Goal: Task Accomplishment & Management: Use online tool/utility

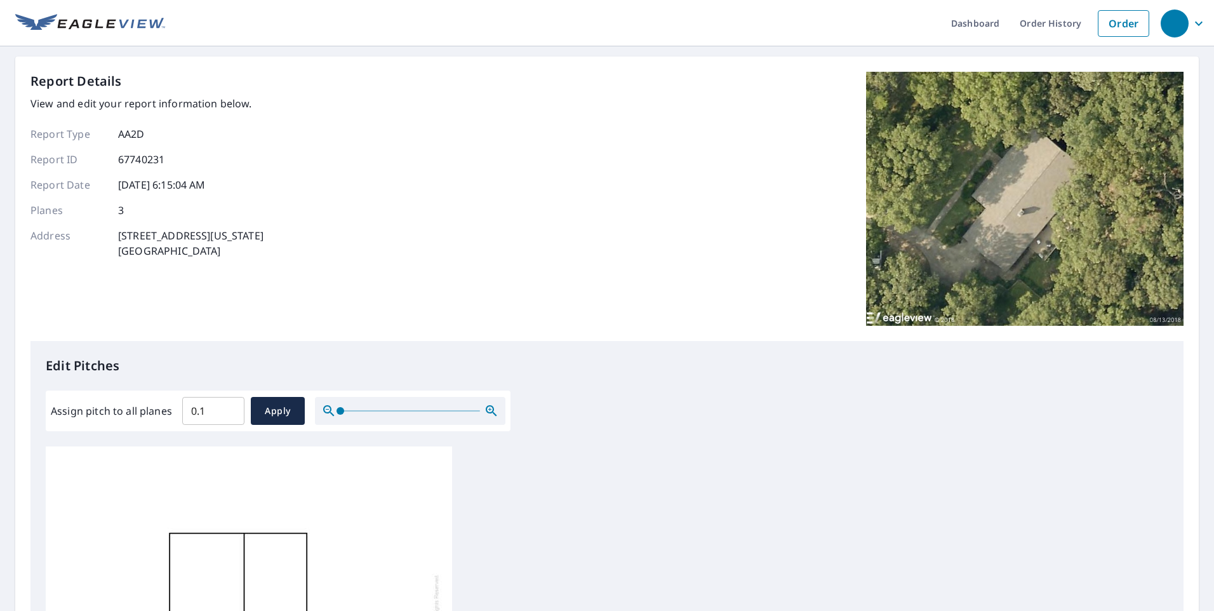
click at [228, 407] on input "0.1" at bounding box center [213, 411] width 62 height 36
click at [228, 407] on input "0.2" at bounding box center [213, 411] width 62 height 36
click at [228, 407] on input "0.3" at bounding box center [213, 411] width 62 height 36
click at [228, 407] on input "0.4" at bounding box center [213, 411] width 62 height 36
click at [228, 407] on input "0.5" at bounding box center [213, 411] width 62 height 36
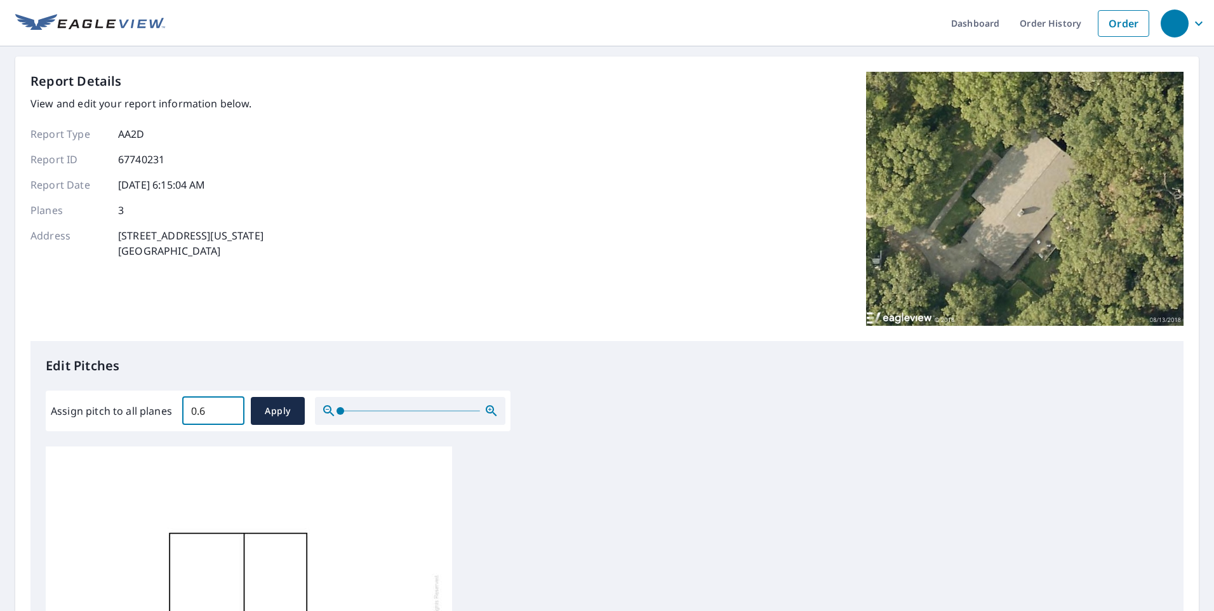
click at [228, 407] on input "0.6" at bounding box center [213, 411] width 62 height 36
click at [228, 407] on input "0.7" at bounding box center [213, 411] width 62 height 36
click at [228, 407] on input "0.8" at bounding box center [213, 411] width 62 height 36
type input "0"
type input "6.0"
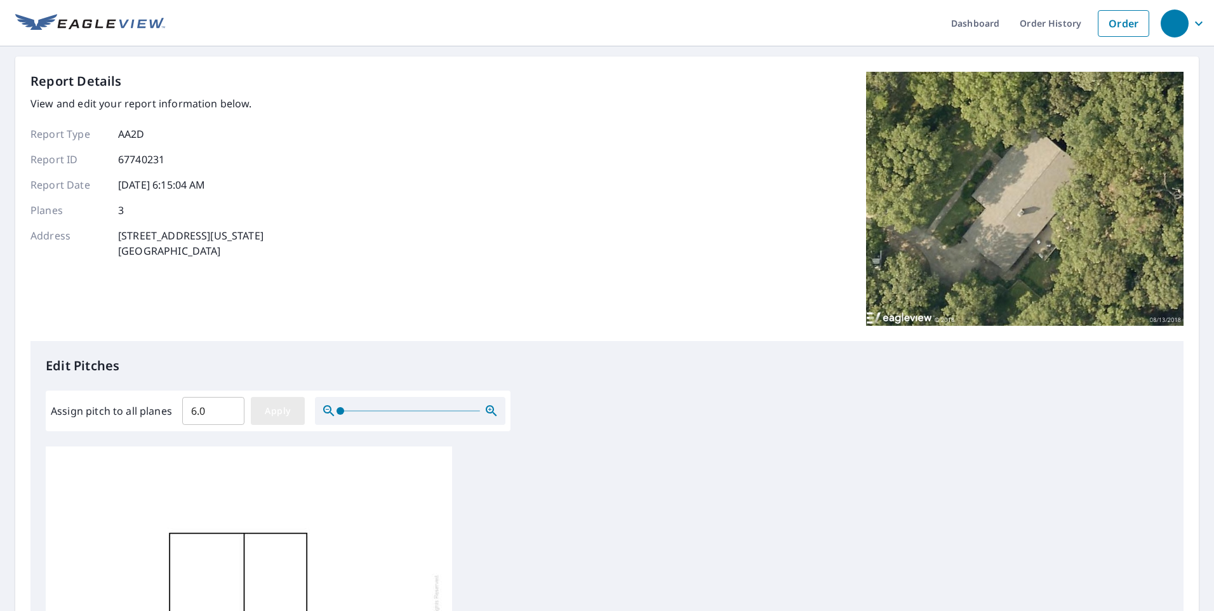
click at [275, 409] on span "Apply" at bounding box center [278, 411] width 34 height 16
type input "6.0"
click at [229, 409] on input "6.1" at bounding box center [213, 411] width 62 height 36
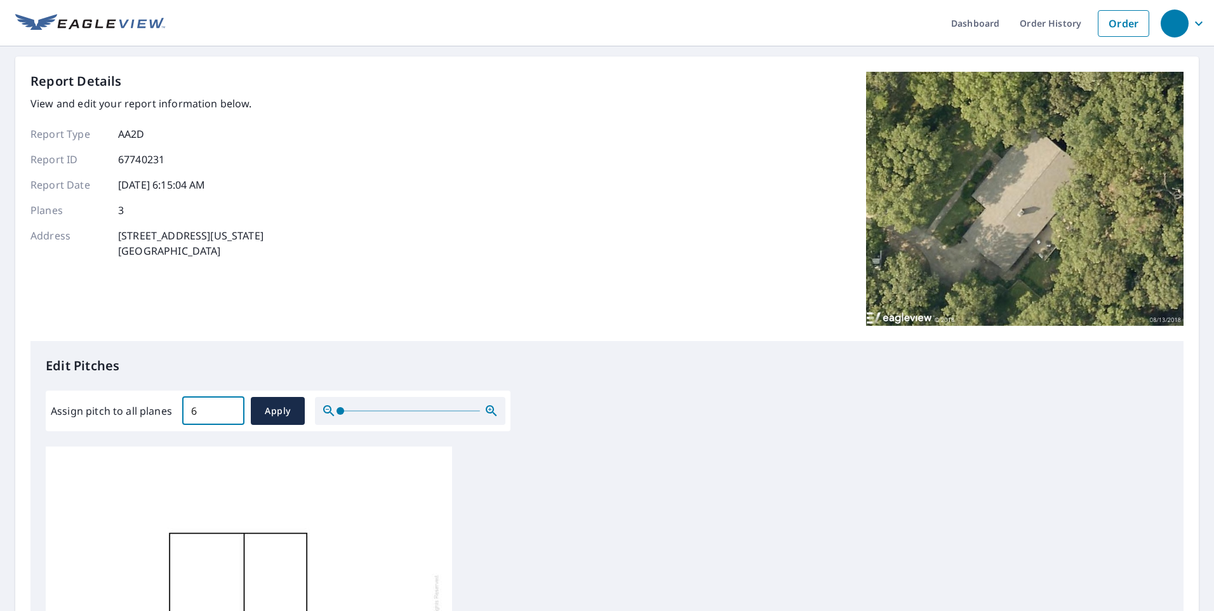
type input "6"
click at [228, 413] on input "6" at bounding box center [213, 411] width 62 height 36
click at [230, 408] on input "0.1" at bounding box center [213, 411] width 62 height 36
click at [230, 408] on input "0.2" at bounding box center [213, 411] width 62 height 36
click at [230, 408] on input "0.3" at bounding box center [213, 411] width 62 height 36
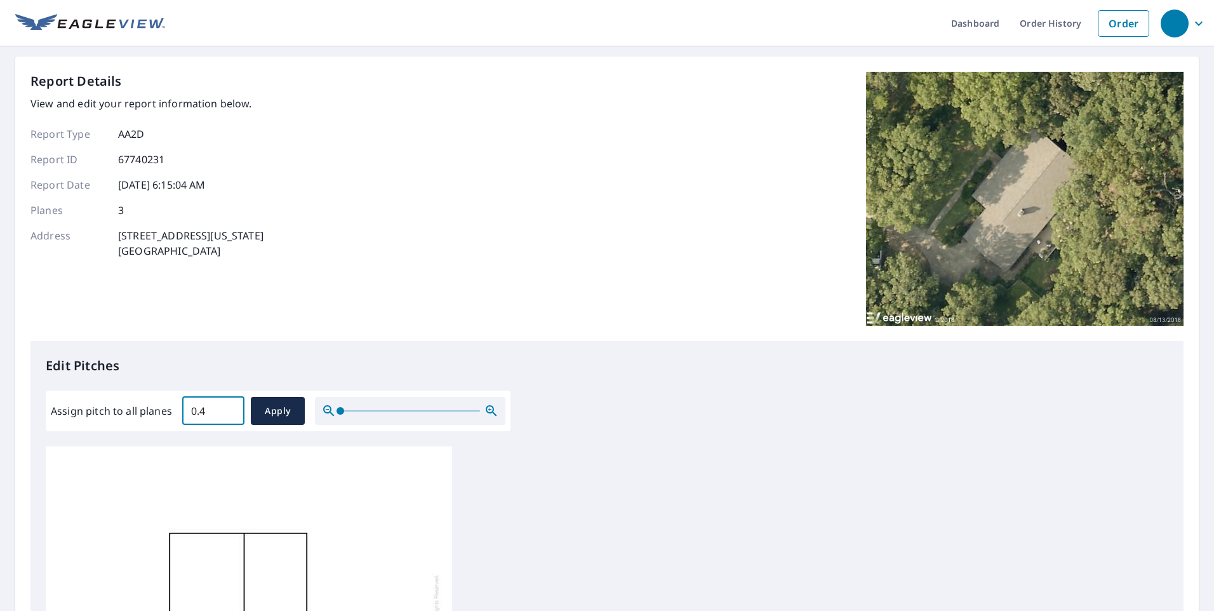
click at [230, 408] on input "0.4" at bounding box center [213, 411] width 62 height 36
click at [230, 408] on input "0.5" at bounding box center [213, 411] width 62 height 36
click at [230, 408] on input "0.6" at bounding box center [213, 411] width 62 height 36
click at [230, 408] on input "0.7" at bounding box center [213, 411] width 62 height 36
click at [230, 408] on input "0.8" at bounding box center [213, 411] width 62 height 36
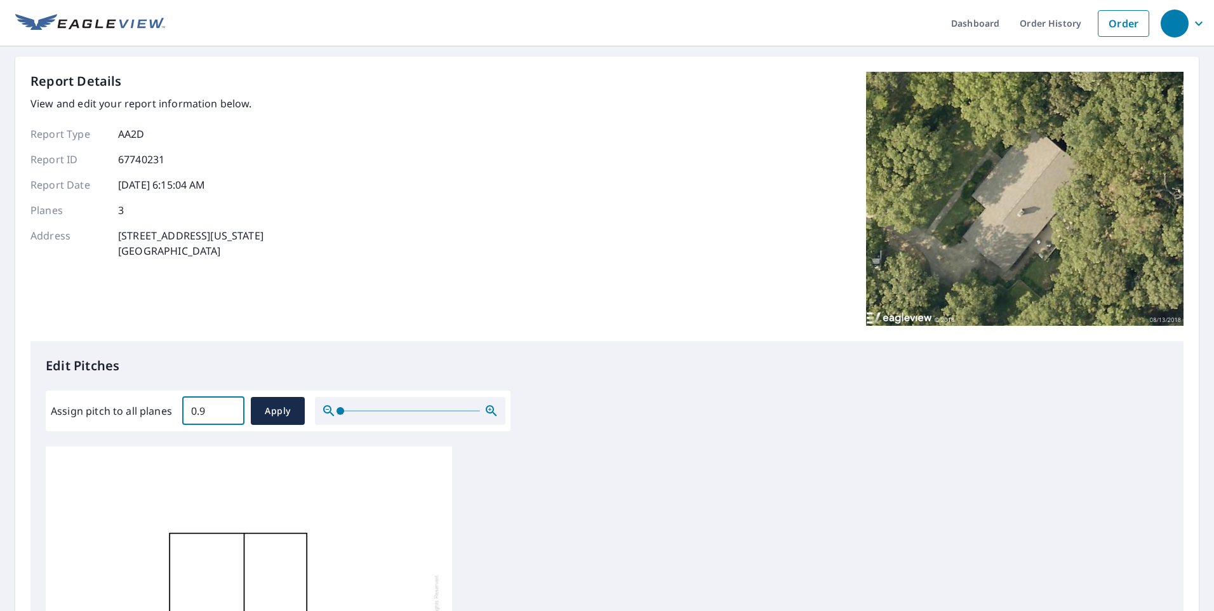
click at [230, 408] on input "0.9" at bounding box center [213, 411] width 62 height 36
click at [230, 408] on input "1" at bounding box center [213, 411] width 62 height 36
click at [230, 408] on input "1.1" at bounding box center [213, 411] width 62 height 36
click at [230, 408] on input "1.2" at bounding box center [213, 411] width 62 height 36
click at [230, 408] on input "1.3" at bounding box center [213, 411] width 62 height 36
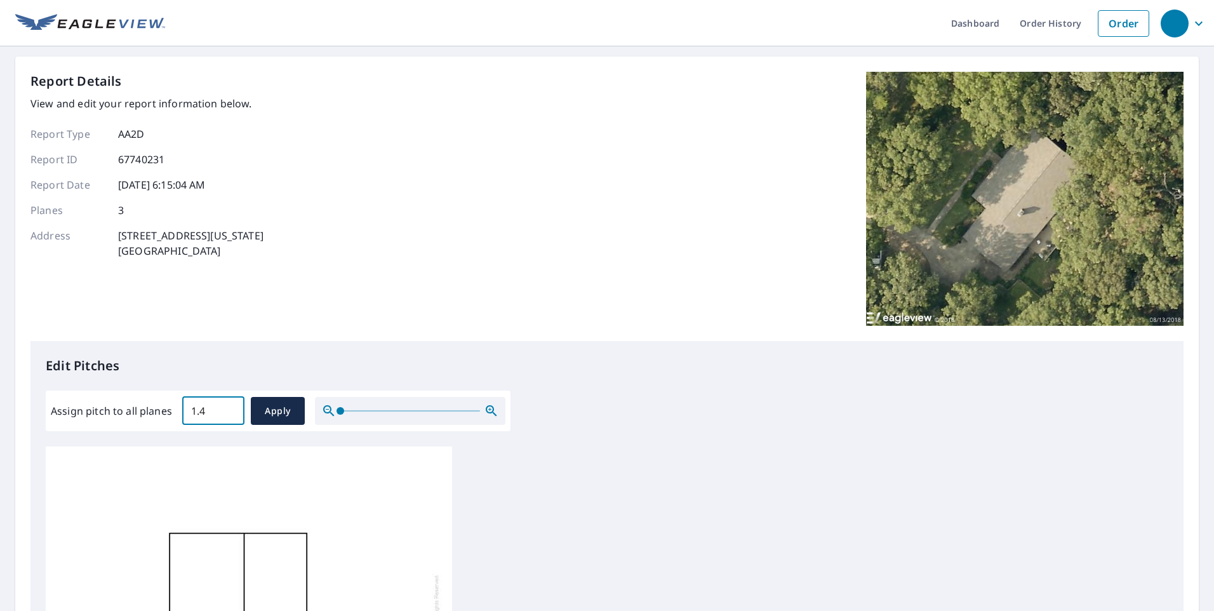
click at [230, 408] on input "1.4" at bounding box center [213, 411] width 62 height 36
click at [230, 408] on input "1.5" at bounding box center [213, 411] width 62 height 36
click at [230, 408] on input "1.6" at bounding box center [213, 411] width 62 height 36
click at [230, 408] on input "1.7" at bounding box center [213, 411] width 62 height 36
click at [230, 408] on input "1.8" at bounding box center [213, 411] width 62 height 36
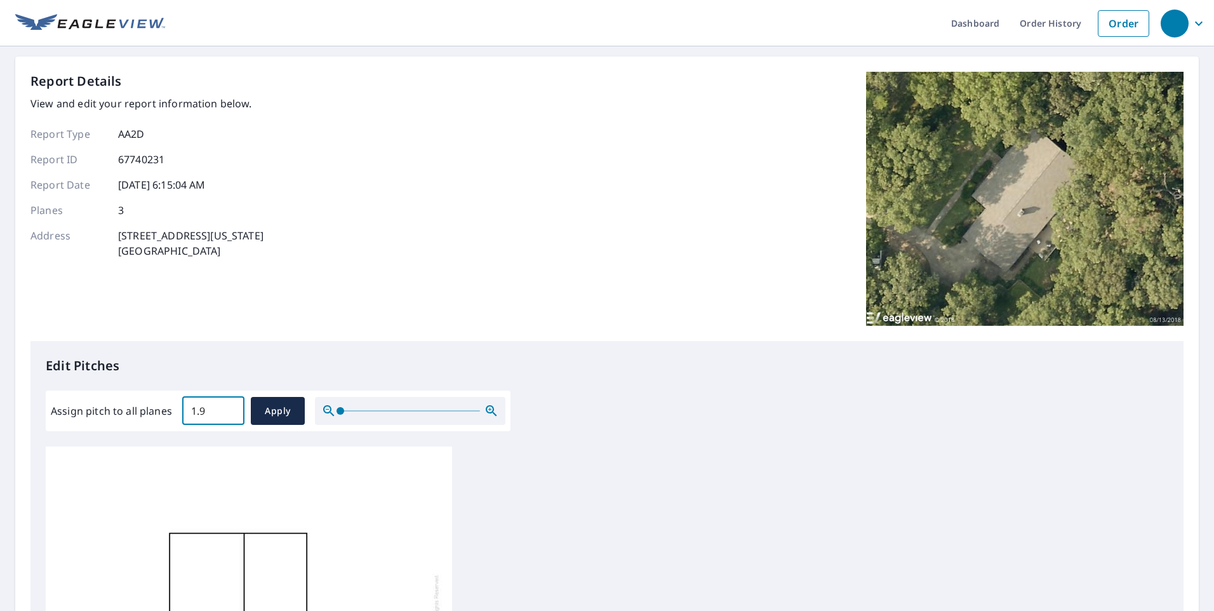
click at [230, 408] on input "1.9" at bounding box center [213, 411] width 62 height 36
click at [230, 408] on input "2" at bounding box center [213, 411] width 62 height 36
click at [230, 408] on input "2.1" at bounding box center [213, 411] width 62 height 36
click at [230, 408] on input "2.2" at bounding box center [213, 411] width 62 height 36
click at [230, 408] on input "2.3" at bounding box center [213, 411] width 62 height 36
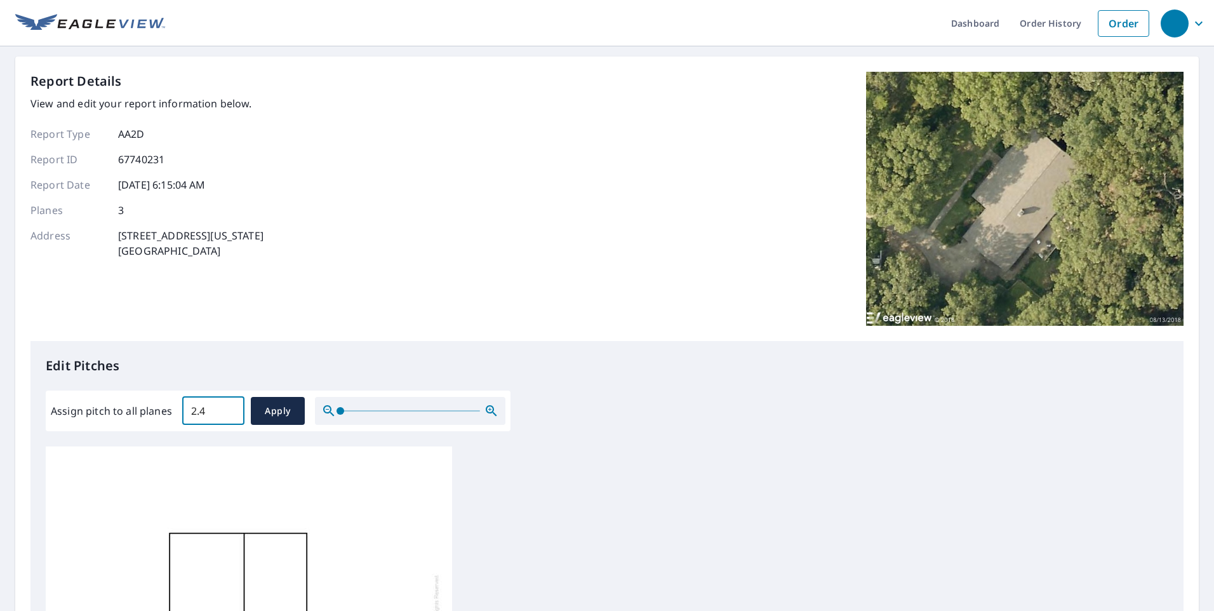
click at [230, 408] on input "2.4" at bounding box center [213, 411] width 62 height 36
click at [230, 408] on input "2.5" at bounding box center [213, 411] width 62 height 36
click at [230, 408] on input "2.6" at bounding box center [213, 411] width 62 height 36
click at [230, 408] on input "2.7" at bounding box center [213, 411] width 62 height 36
click at [230, 408] on input "2.8" at bounding box center [213, 411] width 62 height 36
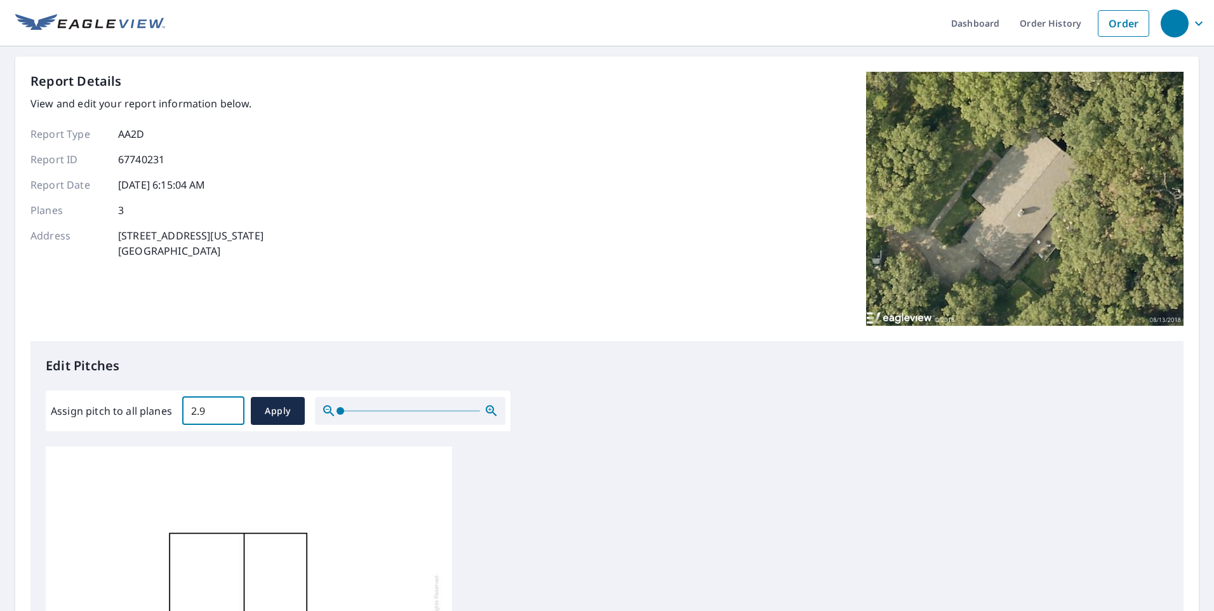
click at [230, 408] on input "2.9" at bounding box center [213, 411] width 62 height 36
click at [230, 408] on input "3" at bounding box center [213, 411] width 62 height 36
click at [230, 408] on input "3.1" at bounding box center [213, 411] width 62 height 36
click at [230, 408] on input "3.2" at bounding box center [213, 411] width 62 height 36
click at [230, 408] on input "3.3" at bounding box center [213, 411] width 62 height 36
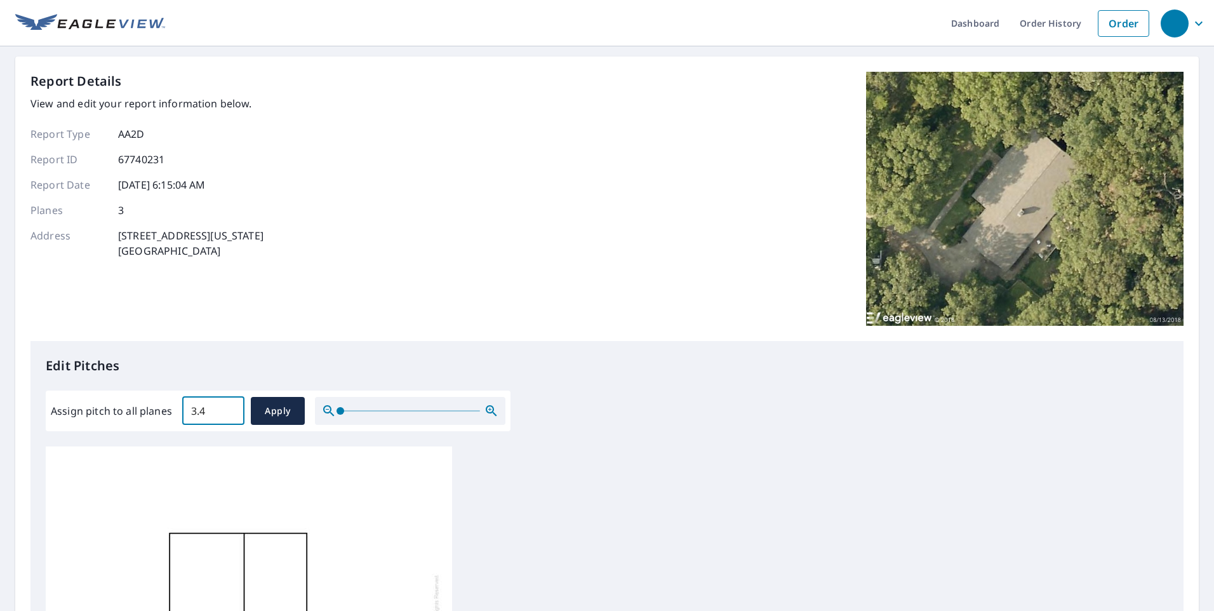
click at [229, 408] on input "3.4" at bounding box center [213, 411] width 62 height 36
click at [229, 408] on input "3.5" at bounding box center [213, 411] width 62 height 36
click at [229, 408] on input "3.6" at bounding box center [213, 411] width 62 height 36
click at [229, 408] on input "3.7" at bounding box center [213, 411] width 62 height 36
click at [229, 408] on input "3.8" at bounding box center [213, 411] width 62 height 36
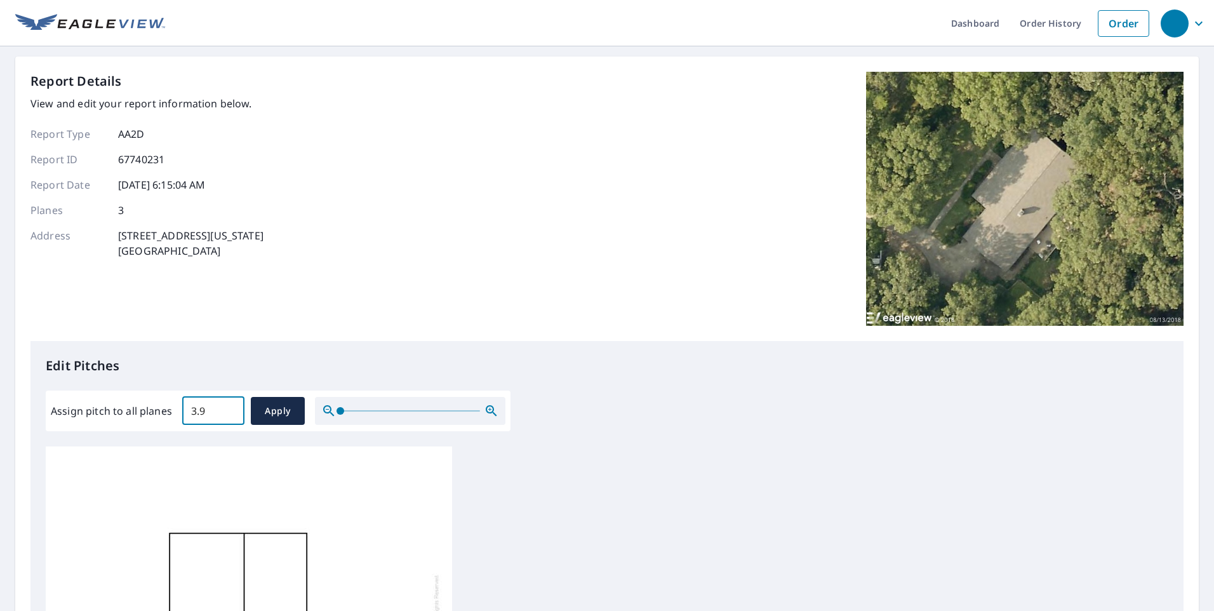
click at [229, 408] on input "3.9" at bounding box center [213, 411] width 62 height 36
click at [229, 408] on input "4" at bounding box center [213, 411] width 62 height 36
click at [229, 408] on input "4.1" at bounding box center [213, 411] width 62 height 36
click at [229, 408] on input "4.2" at bounding box center [213, 411] width 62 height 36
click at [229, 408] on input "4.3" at bounding box center [213, 411] width 62 height 36
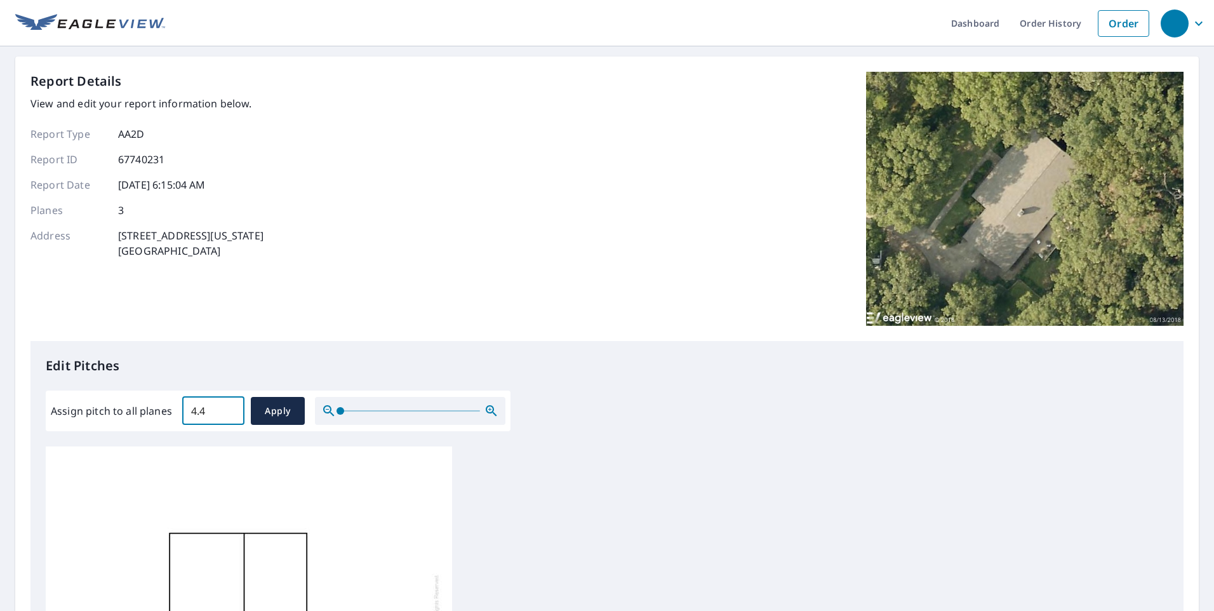
click at [229, 408] on input "4.4" at bounding box center [213, 411] width 62 height 36
click at [228, 409] on input "4.5" at bounding box center [213, 411] width 62 height 36
click at [228, 409] on input "4.6" at bounding box center [213, 411] width 62 height 36
click at [228, 409] on input "4.7" at bounding box center [213, 411] width 62 height 36
click at [228, 409] on input "4.8" at bounding box center [213, 411] width 62 height 36
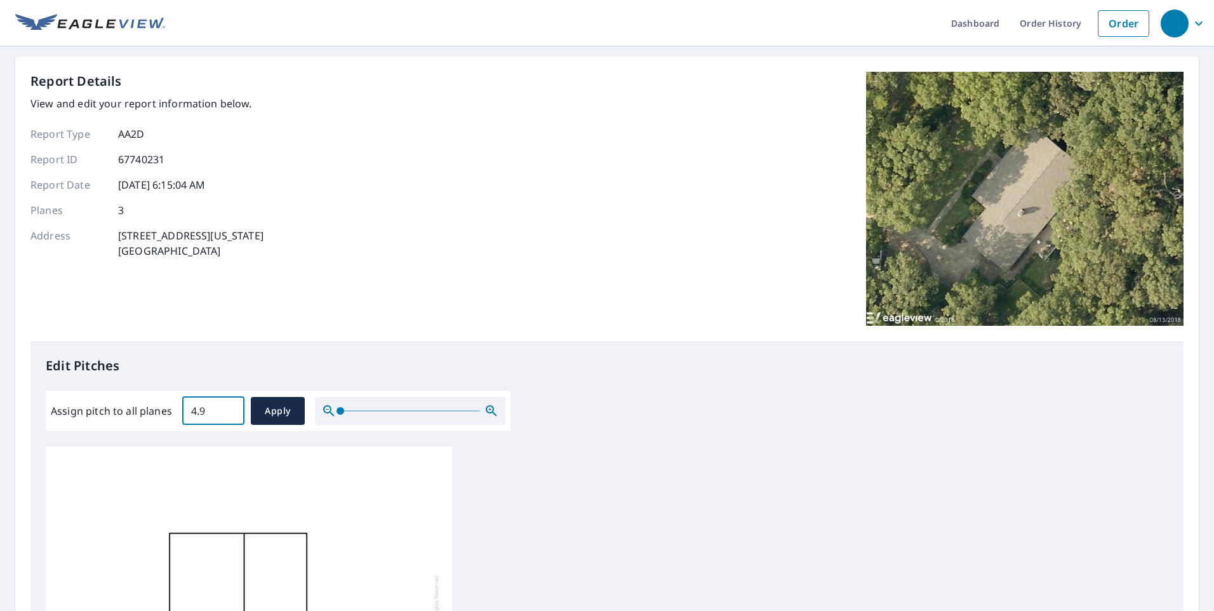
click at [228, 409] on input "4.9" at bounding box center [213, 411] width 62 height 36
click at [228, 409] on input "5" at bounding box center [213, 411] width 62 height 36
click at [228, 409] on input "5.1" at bounding box center [213, 411] width 62 height 36
click at [228, 409] on input "5.2" at bounding box center [213, 411] width 62 height 36
click at [228, 409] on input "5.3" at bounding box center [213, 411] width 62 height 36
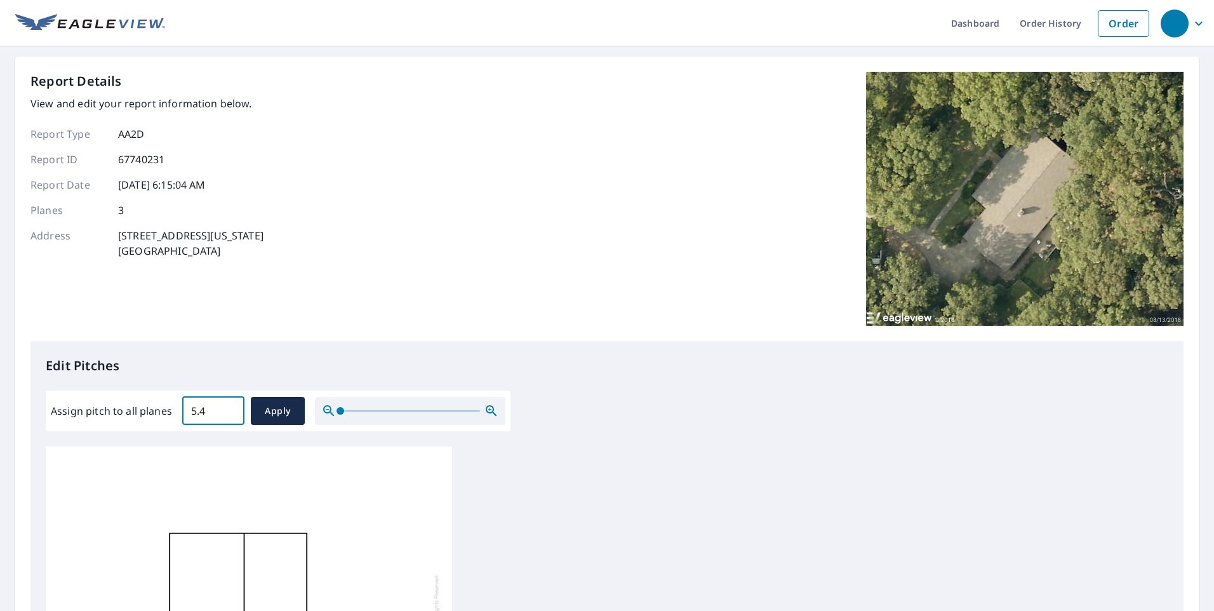
click at [228, 409] on input "5.4" at bounding box center [213, 411] width 62 height 36
click at [228, 409] on input "5.5" at bounding box center [213, 411] width 62 height 36
click at [228, 409] on input "5.6" at bounding box center [213, 411] width 62 height 36
click at [228, 409] on input "5.7" at bounding box center [213, 411] width 62 height 36
click at [228, 409] on input "5.8" at bounding box center [213, 411] width 62 height 36
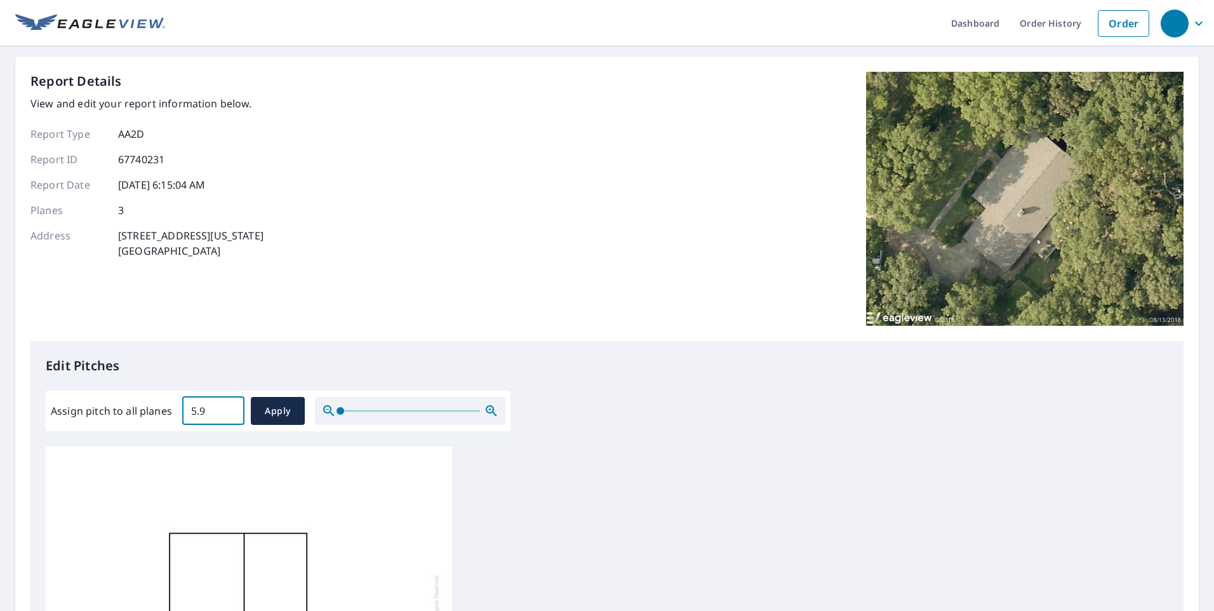
click at [228, 409] on input "5.9" at bounding box center [213, 411] width 62 height 36
type input "6"
click at [228, 409] on input "6" at bounding box center [213, 411] width 62 height 36
click at [268, 411] on span "Apply" at bounding box center [278, 411] width 34 height 16
type input "6"
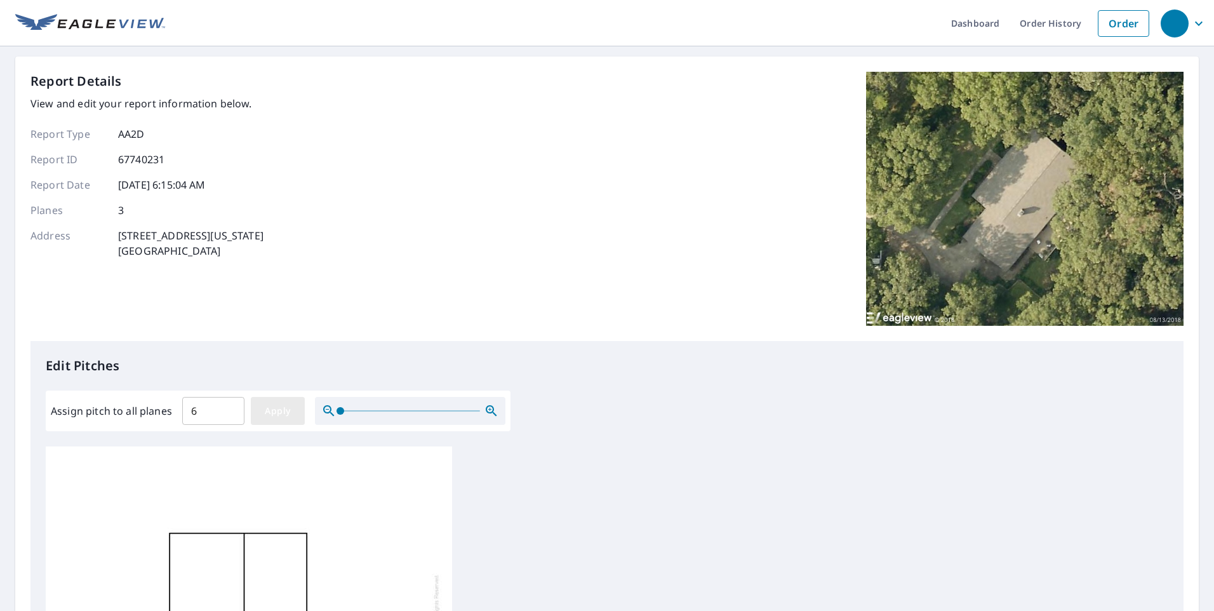
type input "6"
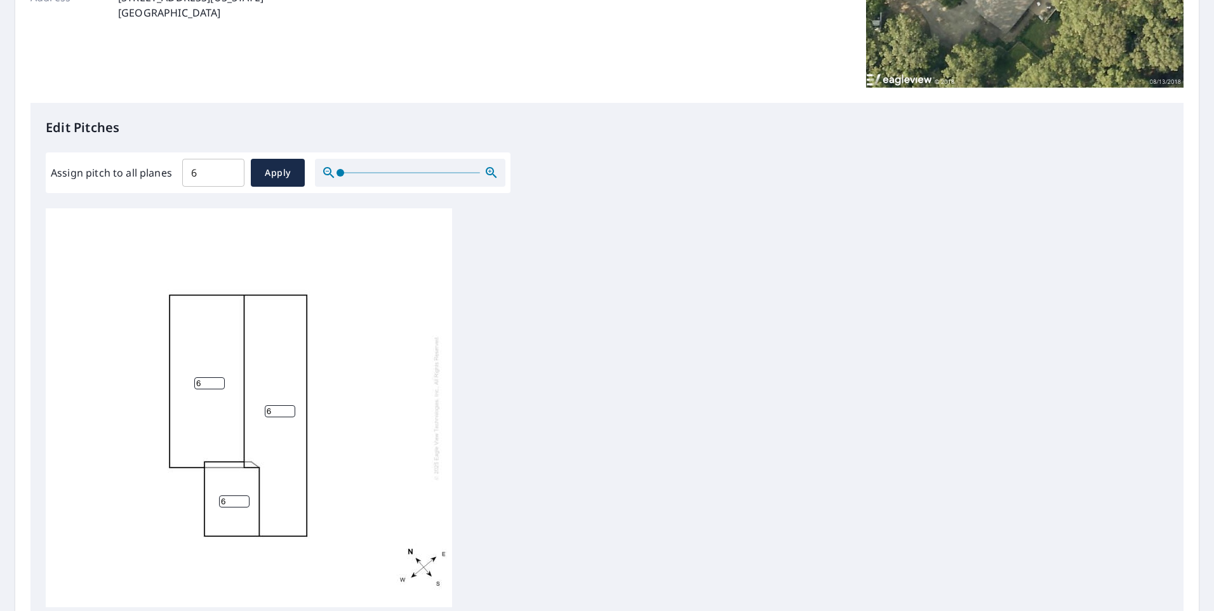
scroll to position [317, 0]
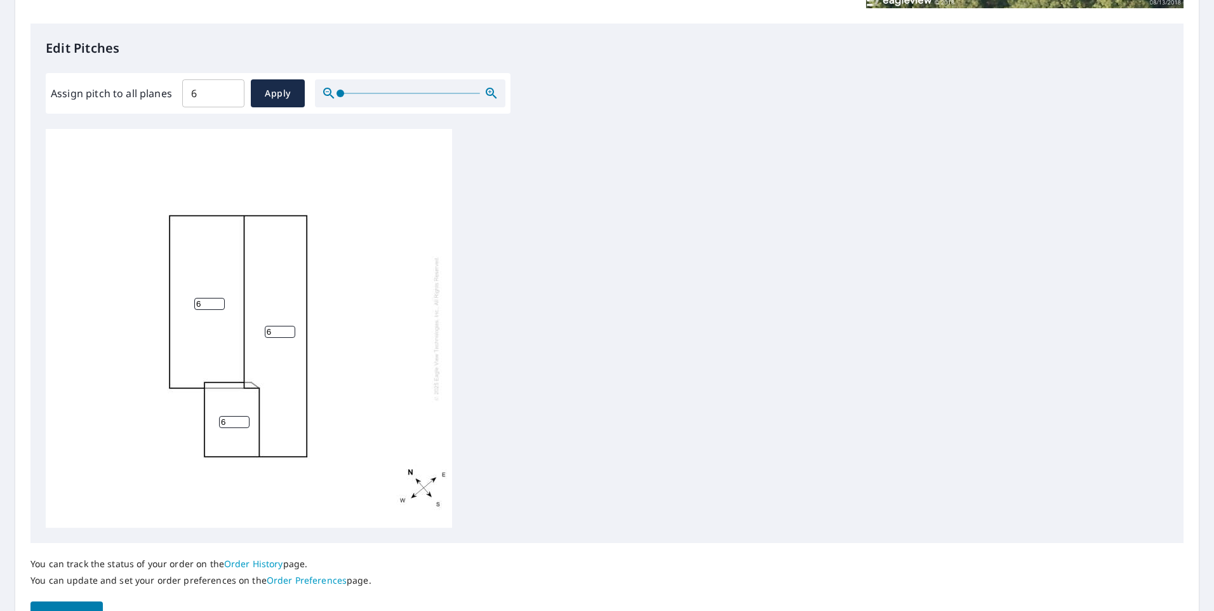
click at [336, 96] on span at bounding box center [340, 93] width 8 height 8
click at [212, 265] on div "6 6 6" at bounding box center [249, 328] width 406 height 399
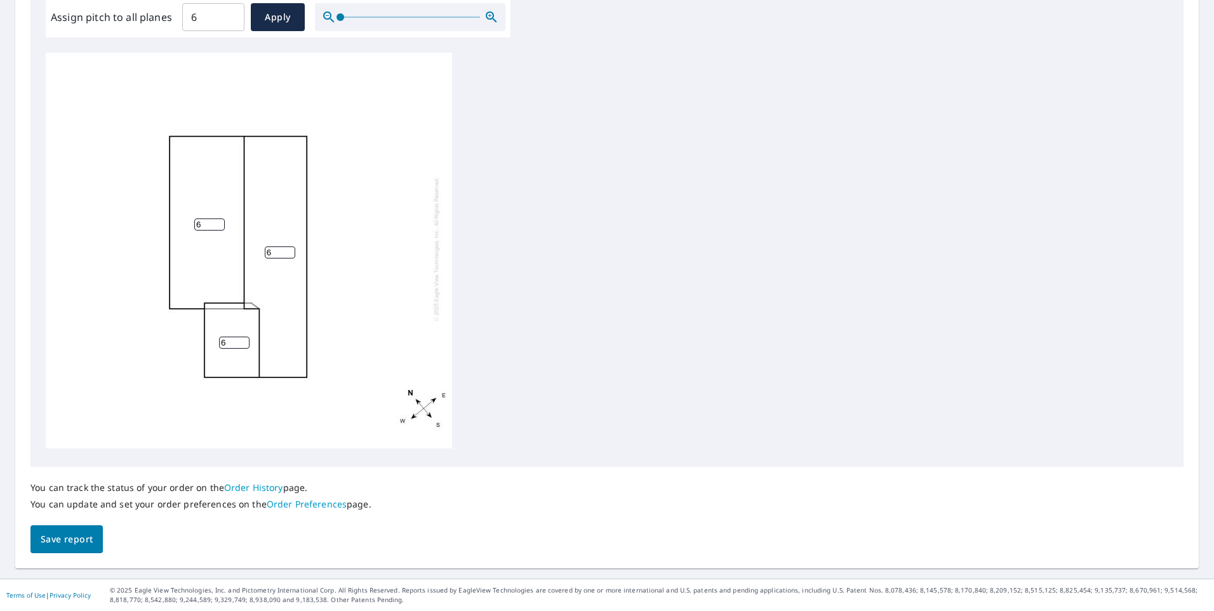
scroll to position [13, 0]
click at [63, 541] on span "Save report" at bounding box center [67, 539] width 52 height 16
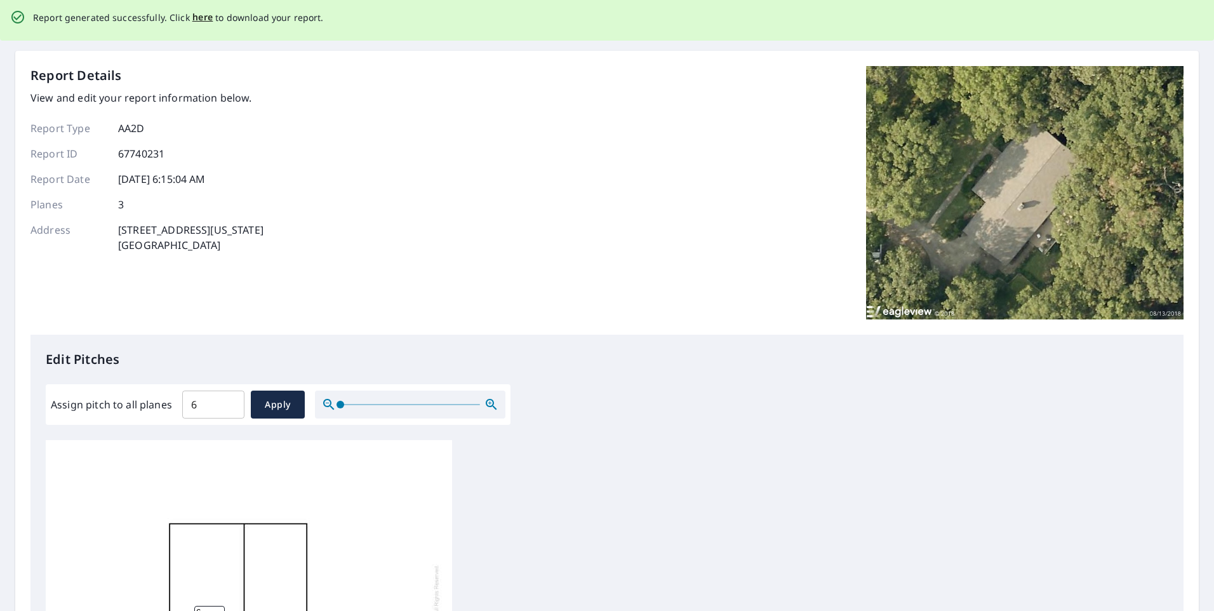
scroll to position [0, 0]
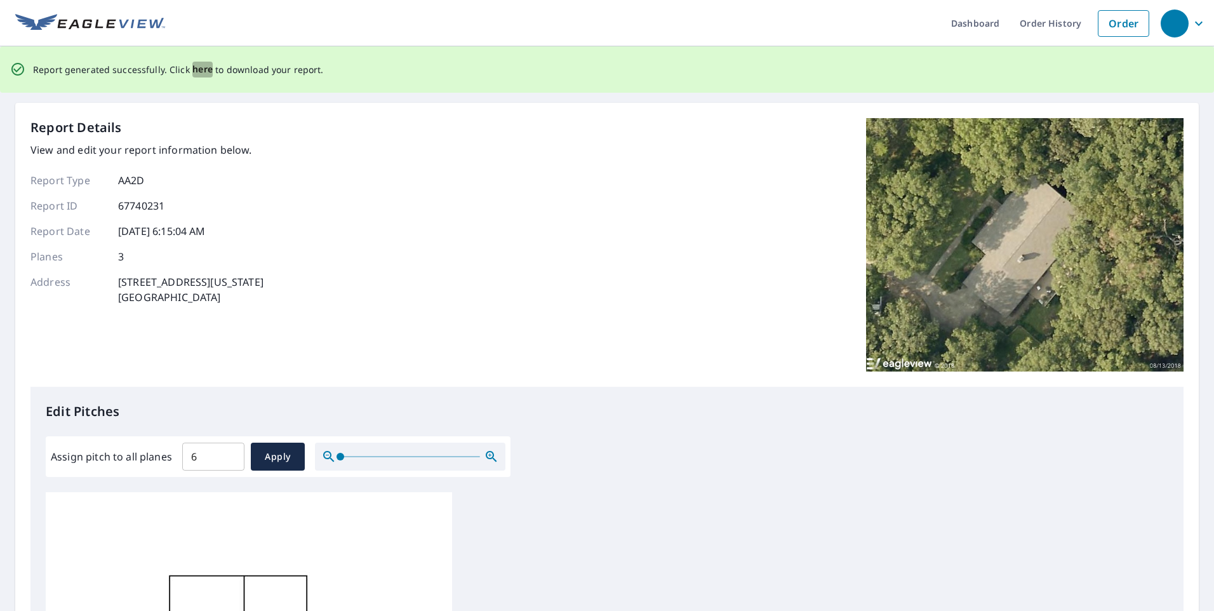
click at [199, 70] on span "here" at bounding box center [202, 70] width 21 height 16
